Goal: Information Seeking & Learning: Compare options

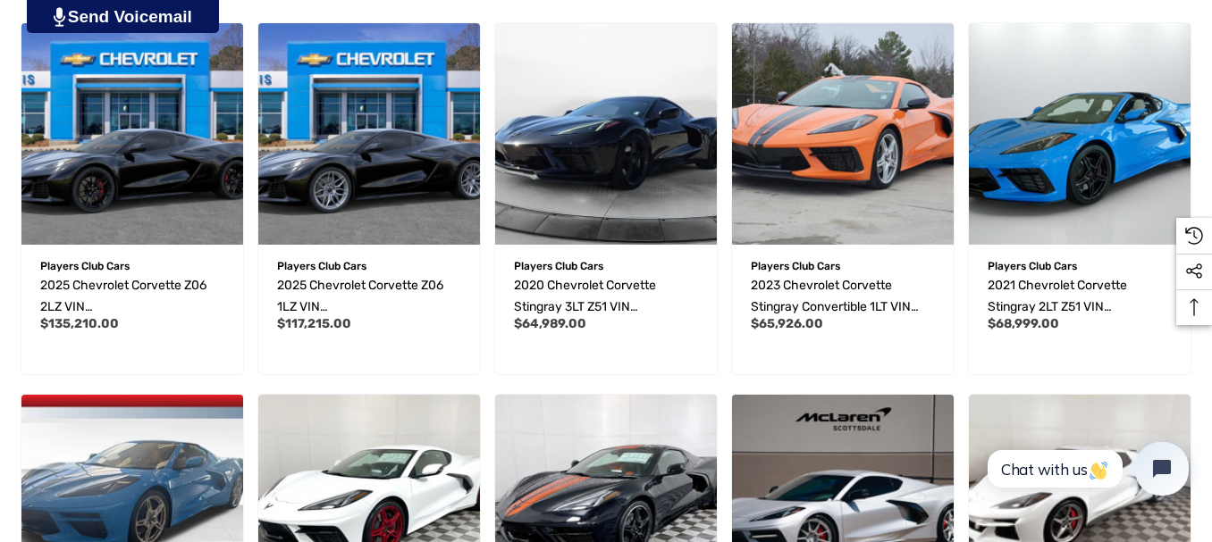
scroll to position [524, 0]
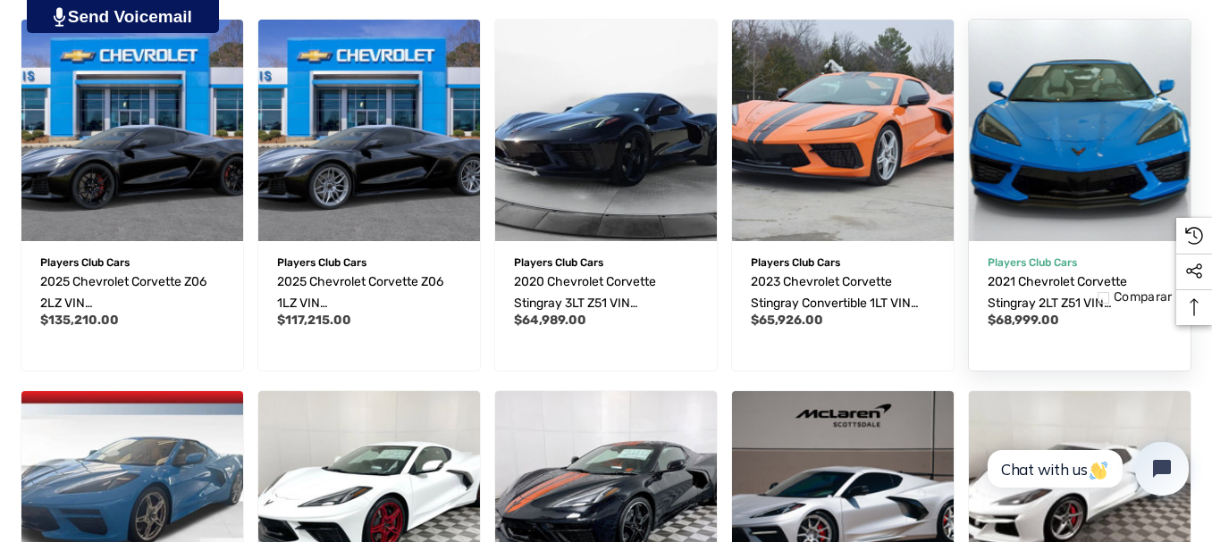
click at [1023, 116] on img "2021 Chevrolet Corvette Stingray 2LT Z51 VIN 1G1YB2D48M5115775,$68,999.00\a" at bounding box center [1080, 130] width 244 height 244
click at [1088, 146] on img "2021 Chevrolet Corvette Stingray 2LT Z51 VIN 1G1YB2D48M5115775,$68,999.00\a" at bounding box center [1080, 130] width 244 height 244
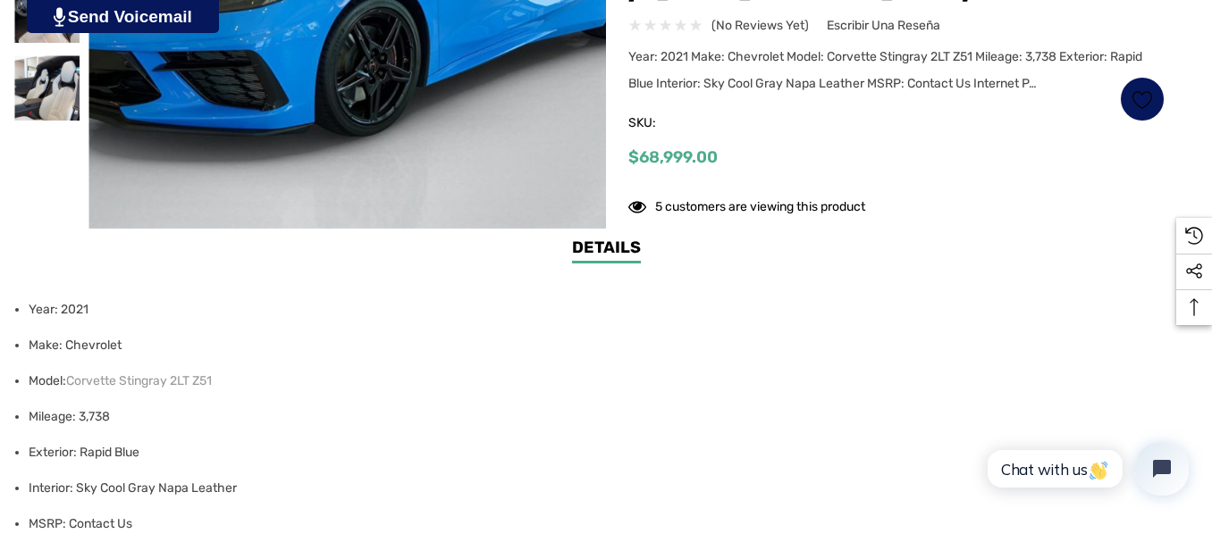
drag, startPoint x: 1216, startPoint y: 66, endPoint x: 1216, endPoint y: 177, distance: 110.8
